Goal: Transaction & Acquisition: Obtain resource

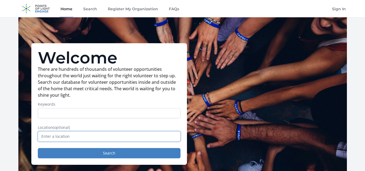
click at [114, 135] on input "text" at bounding box center [109, 136] width 143 height 10
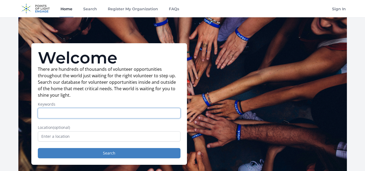
click at [123, 115] on input "Keywords" at bounding box center [109, 113] width 143 height 10
type input "volunteer"
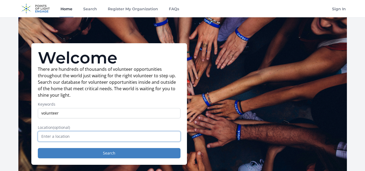
click at [80, 140] on input "text" at bounding box center [109, 136] width 143 height 10
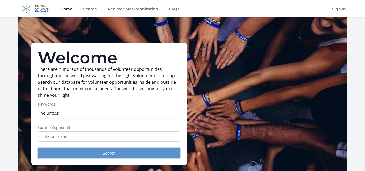
click at [82, 151] on button "Search" at bounding box center [109, 153] width 143 height 10
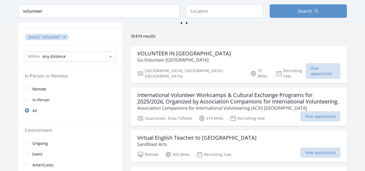
scroll to position [40, 0]
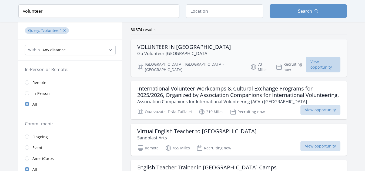
click at [309, 57] on span "View opportunity" at bounding box center [323, 65] width 35 height 16
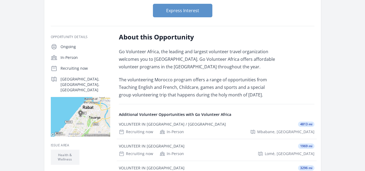
scroll to position [74, 0]
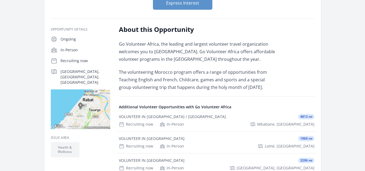
drag, startPoint x: 362, startPoint y: 54, endPoint x: 362, endPoint y: 87, distance: 32.4
click at [362, 87] on main "Organization Go Volunteer Africa VOLUNTEER IN MOROCCO Duration Recruiting now •…" at bounding box center [182, 115] width 365 height 345
click at [343, 82] on div "Organization Go Volunteer Africa VOLUNTEER IN MOROCCO Duration Recruiting now •…" at bounding box center [182, 100] width 328 height 315
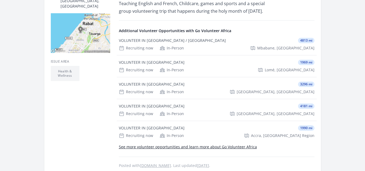
scroll to position [136, 0]
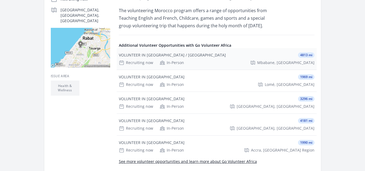
click at [188, 61] on div "Recruiting now In-Person Mbabane, Hhohho Region" at bounding box center [216, 62] width 195 height 5
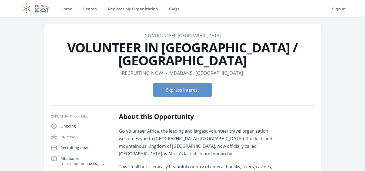
click at [188, 69] on dd "Mbabane, [GEOGRAPHIC_DATA]" at bounding box center [206, 73] width 74 height 8
drag, startPoint x: 364, startPoint y: 28, endPoint x: 369, endPoint y: 23, distance: 6.5
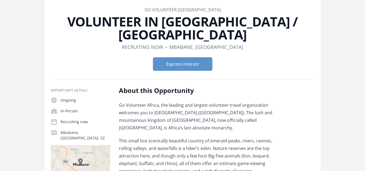
scroll to position [28, 0]
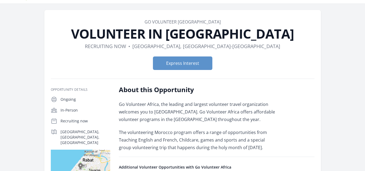
scroll to position [11, 0]
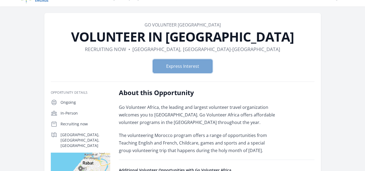
click at [169, 63] on button "Express Interest" at bounding box center [182, 65] width 59 height 13
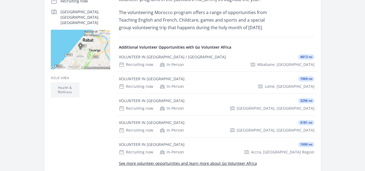
scroll to position [134, 0]
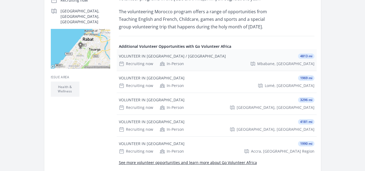
click at [234, 53] on div "VOLUNTEER IN ESWATINI / SWAZILAND 4813 mi Recruiting now In-Person Mbabane, Hho…" at bounding box center [217, 60] width 200 height 22
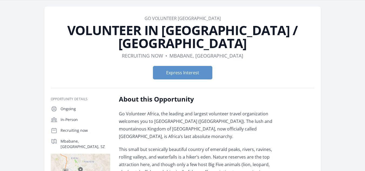
scroll to position [12, 0]
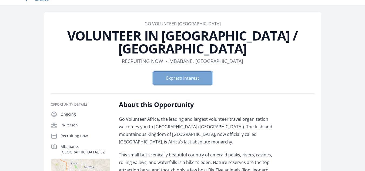
click at [179, 71] on button "Express Interest" at bounding box center [182, 77] width 59 height 13
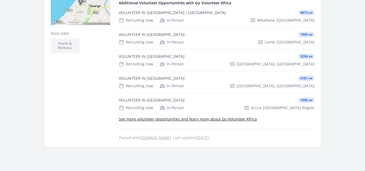
scroll to position [173, 0]
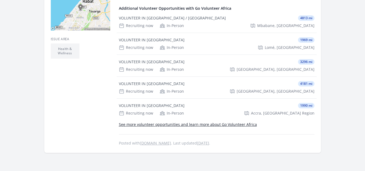
click at [226, 124] on link "See more volunteer opportunities and learn more about Go Volunteer Africa" at bounding box center [188, 124] width 138 height 5
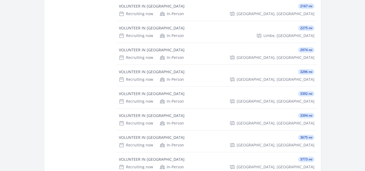
scroll to position [256, 0]
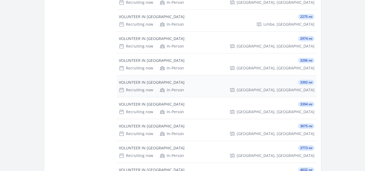
click at [224, 75] on div "VOLUNTEER IN UGANDA 3392 mi Recruiting now In-Person Kampala, Central Region" at bounding box center [217, 86] width 200 height 22
